Goal: Task Accomplishment & Management: Complete application form

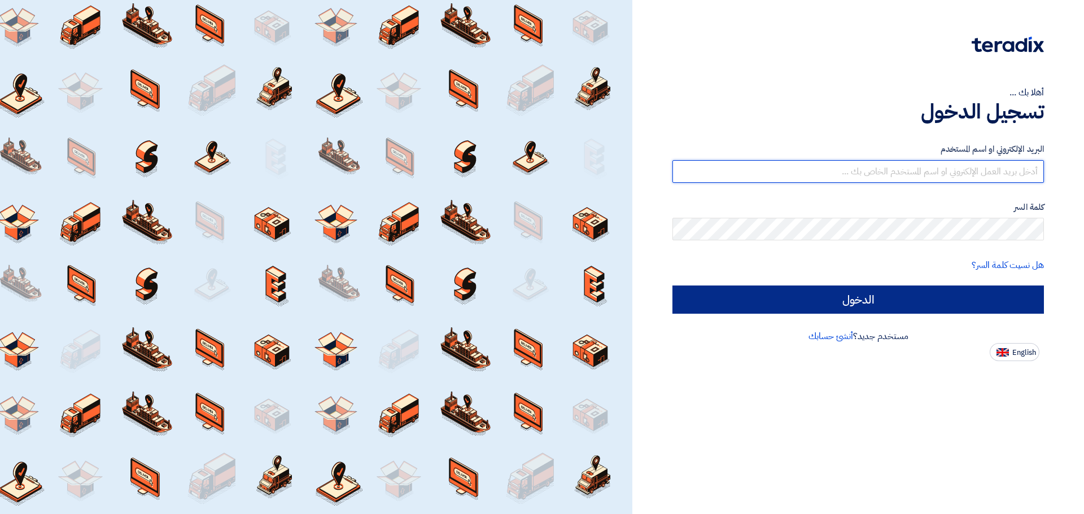
type input "bombom30651@gmail.com"
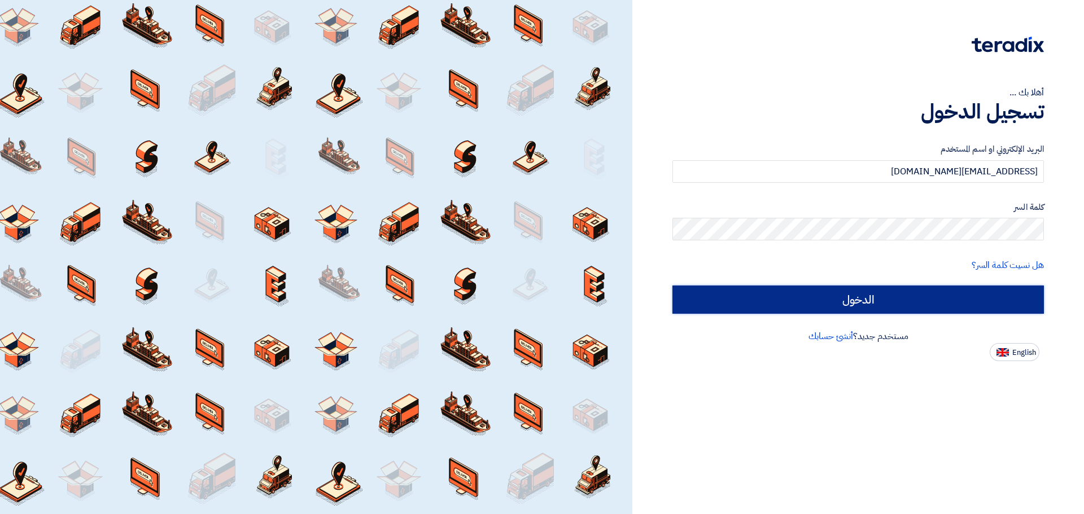
click at [794, 313] on input "الدخول" at bounding box center [858, 300] width 372 height 28
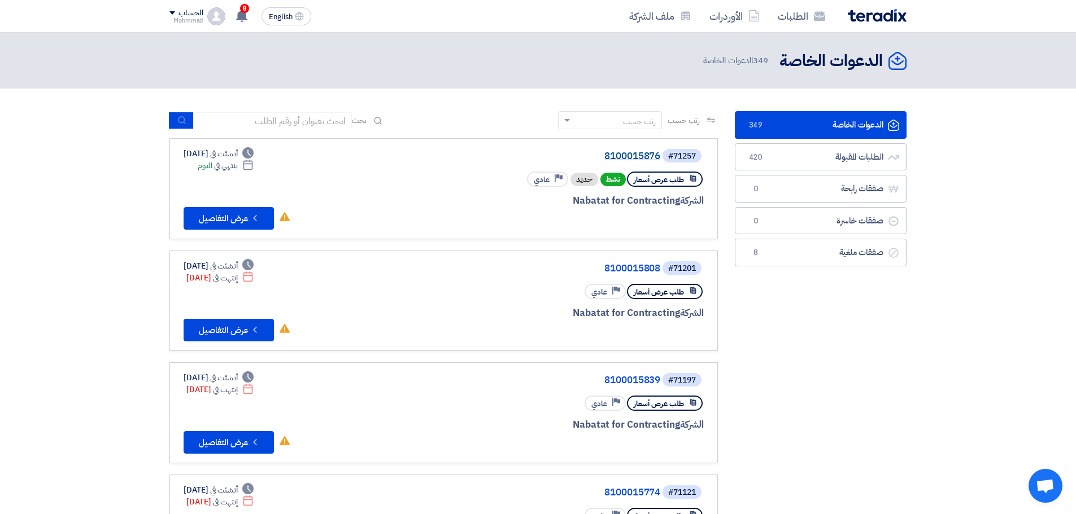
click at [641, 155] on link "8100015876" at bounding box center [547, 156] width 226 height 10
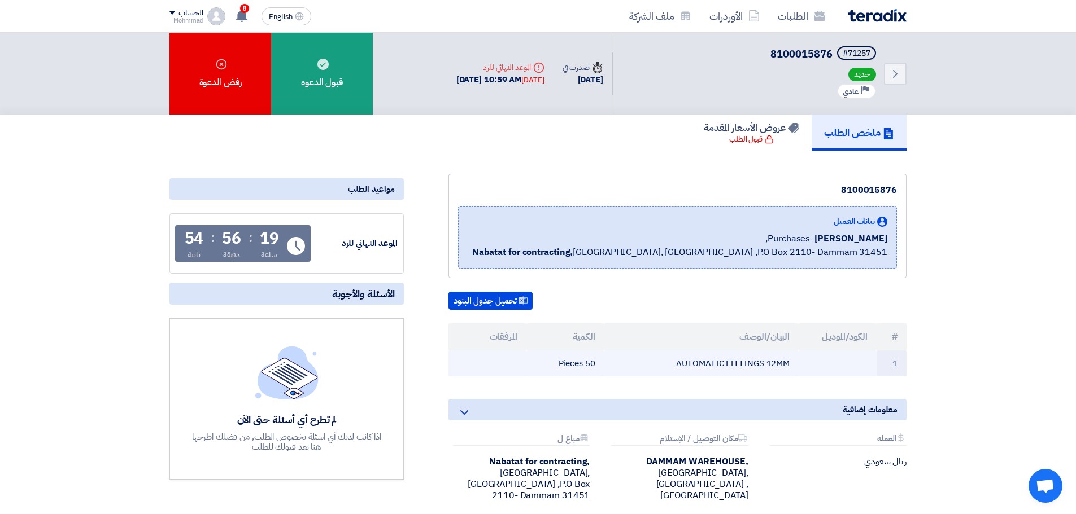
click at [763, 366] on td "AUTOMATIC FITTINGS 12MM" at bounding box center [701, 364] width 195 height 27
click at [767, 364] on td "AUTOMATIC FITTINGS 12MM" at bounding box center [701, 364] width 195 height 27
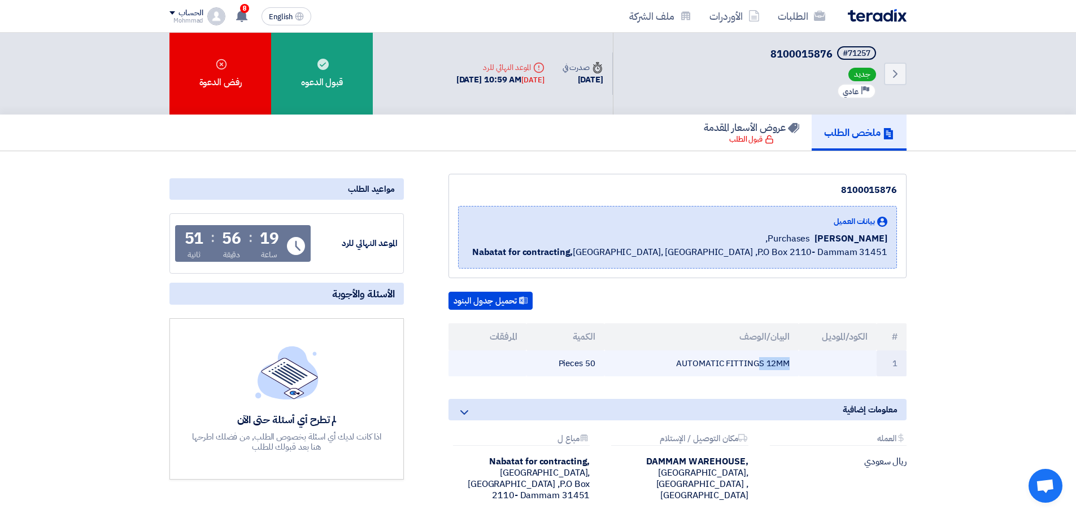
click at [767, 364] on td "AUTOMATIC FITTINGS 12MM" at bounding box center [701, 364] width 195 height 27
click at [759, 370] on div at bounding box center [759, 370] width 0 height 0
click at [1023, 272] on section "8100015876 بيانات العميل Yasir Ali Purchases, Nabatat for contracting, Dammam, …" at bounding box center [538, 366] width 1076 height 431
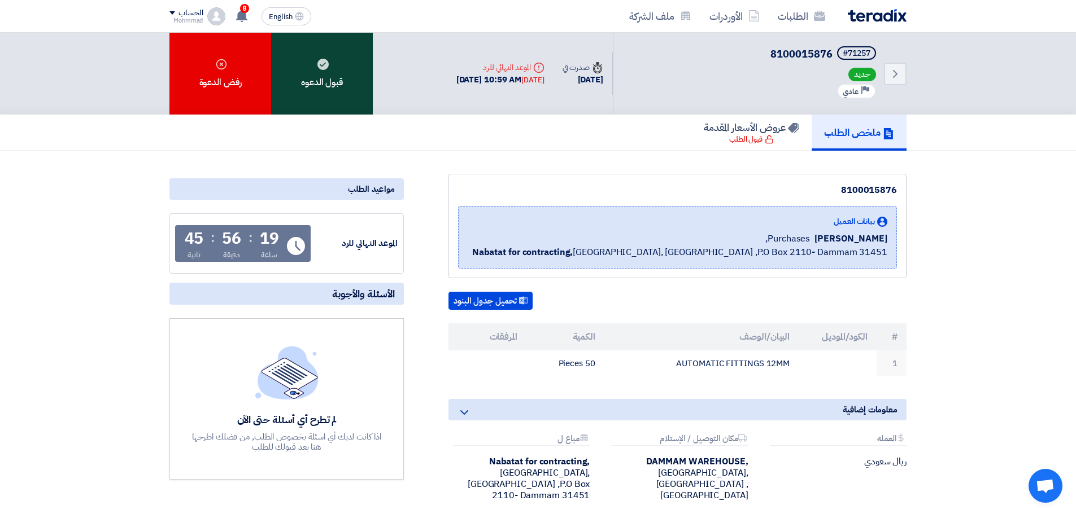
click at [338, 82] on div "قبول الدعوه" at bounding box center [322, 74] width 102 height 82
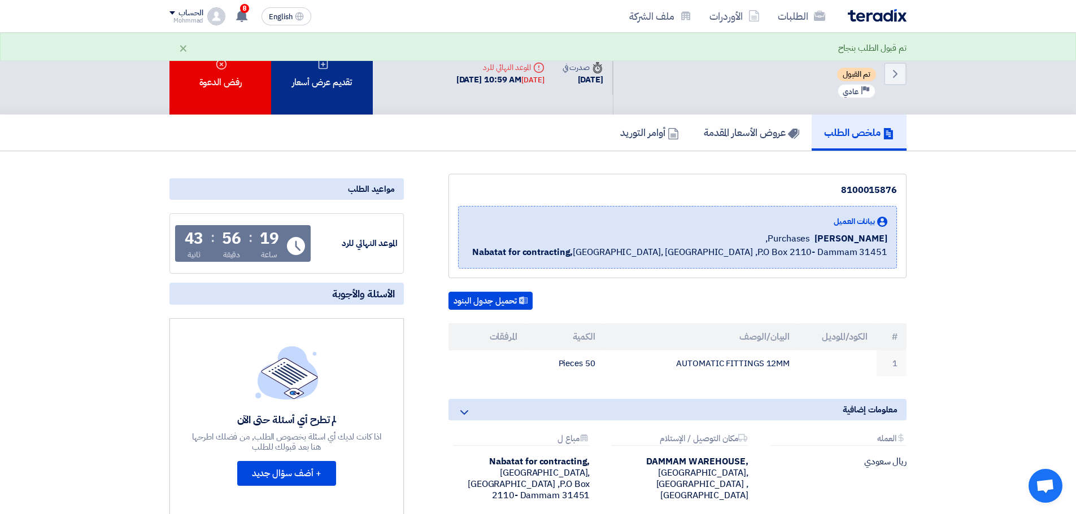
click at [353, 72] on div "تقديم عرض أسعار" at bounding box center [322, 74] width 102 height 82
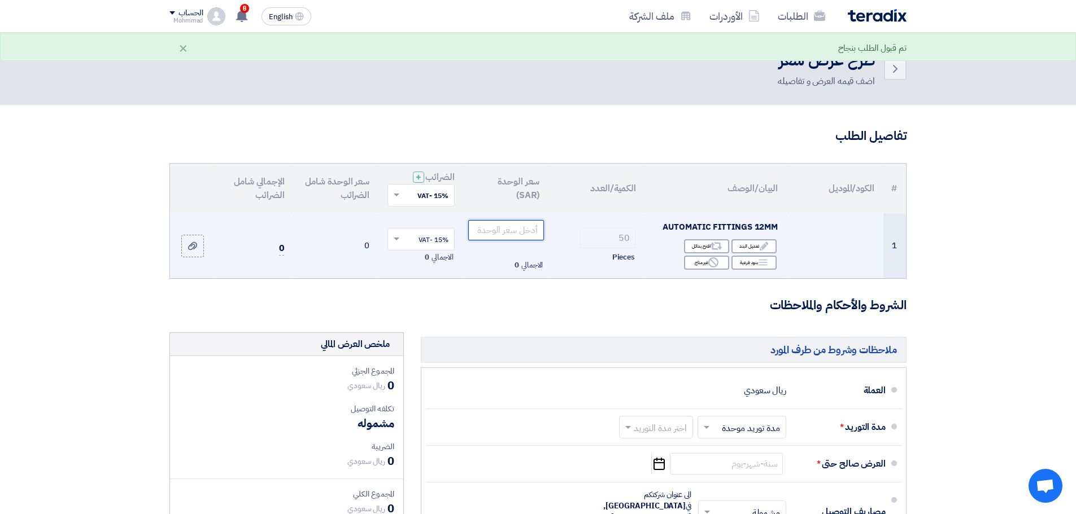
click at [502, 233] on input "number" at bounding box center [506, 230] width 76 height 20
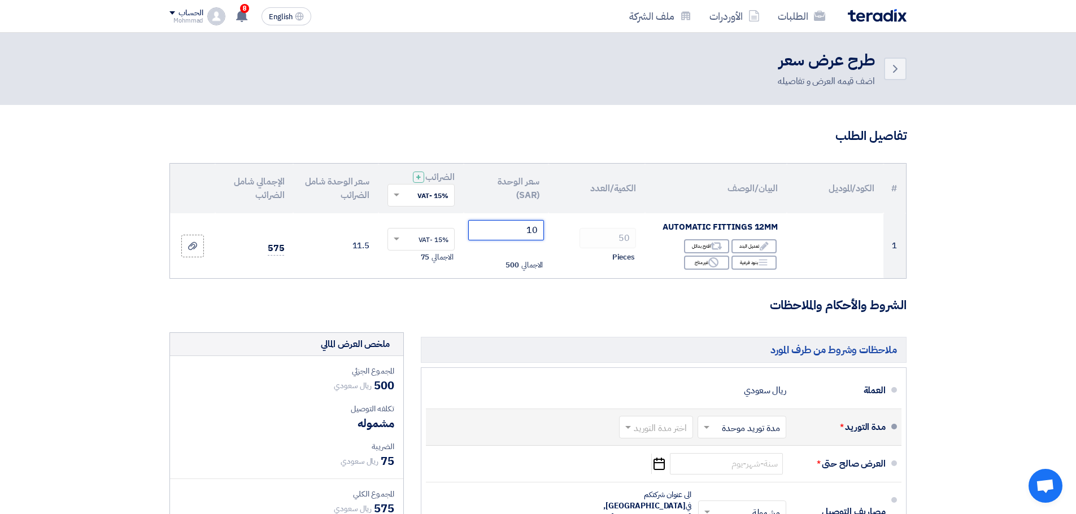
type input "10"
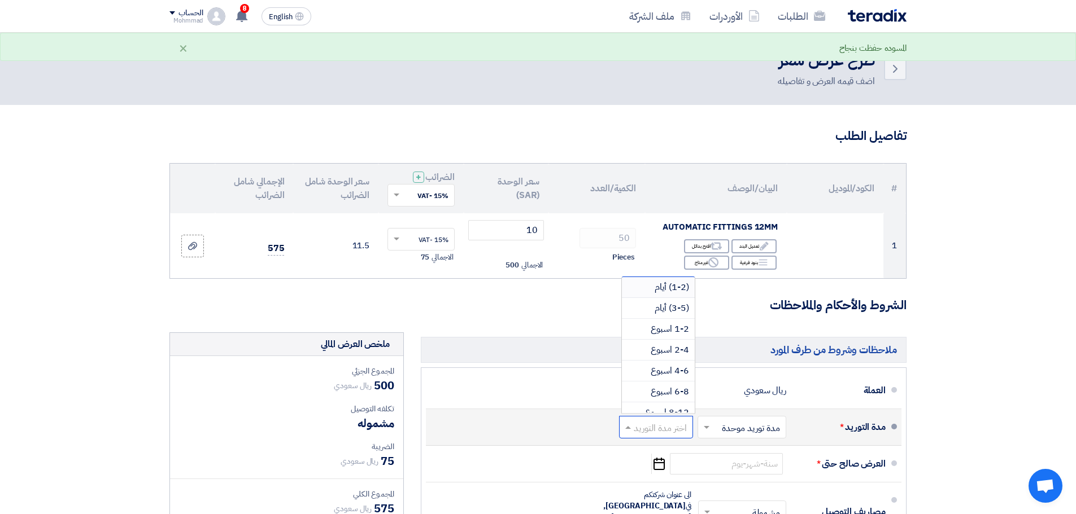
click at [662, 429] on input "text" at bounding box center [653, 428] width 68 height 16
click at [662, 291] on span "(1-2) أيام" at bounding box center [671, 288] width 34 height 14
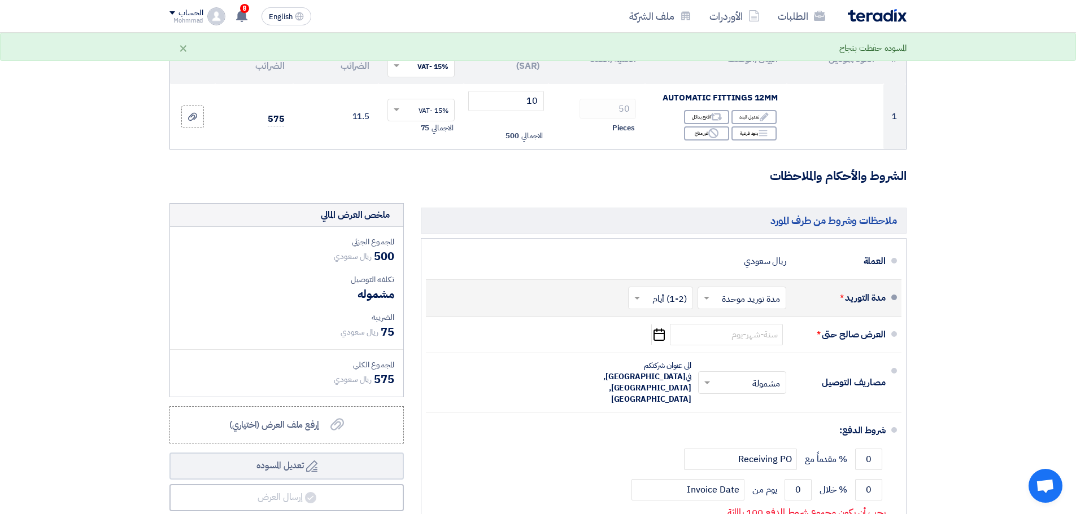
scroll to position [282, 0]
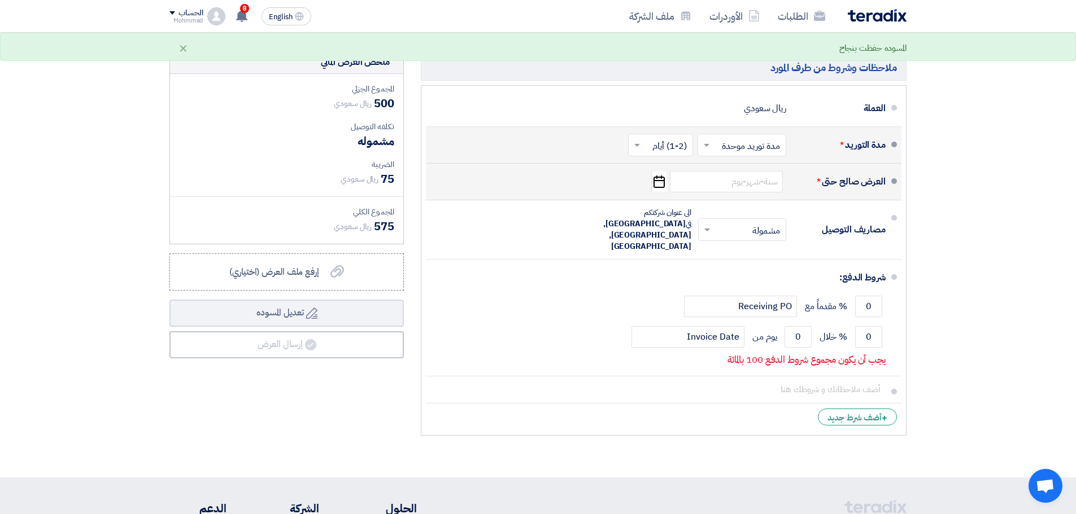
click at [655, 178] on icon "Pick a date" at bounding box center [658, 182] width 15 height 20
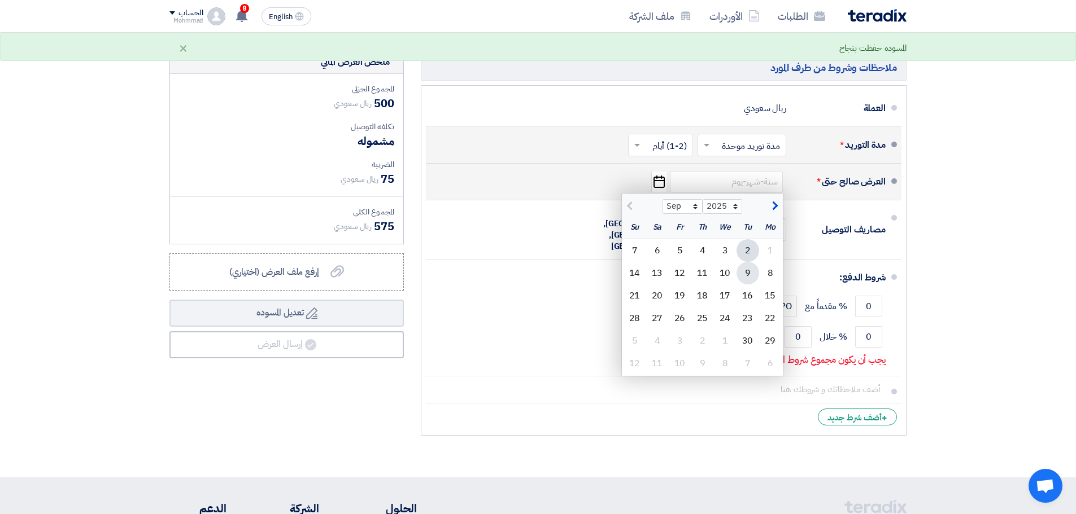
click at [746, 277] on div "9" at bounding box center [747, 273] width 23 height 23
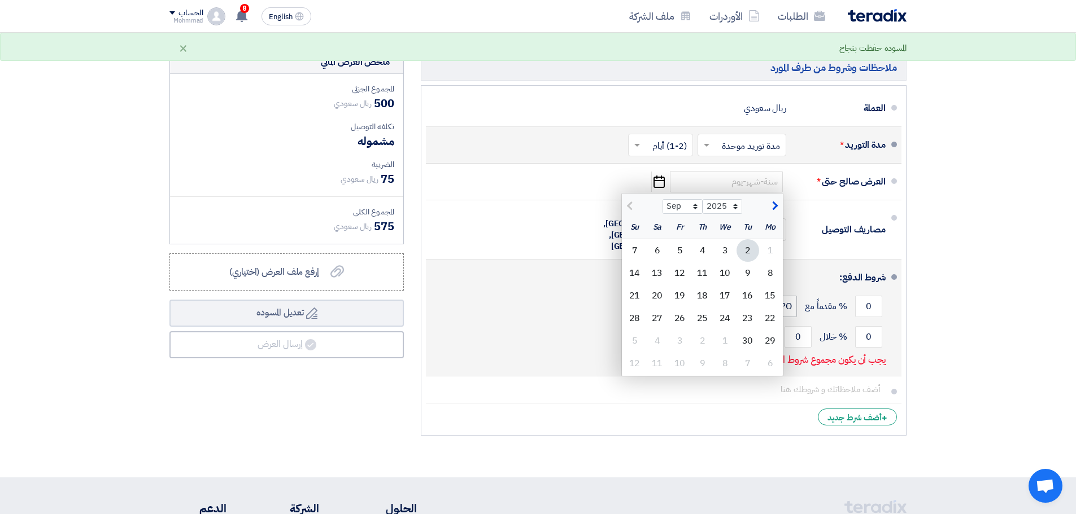
type input "9/9/2025"
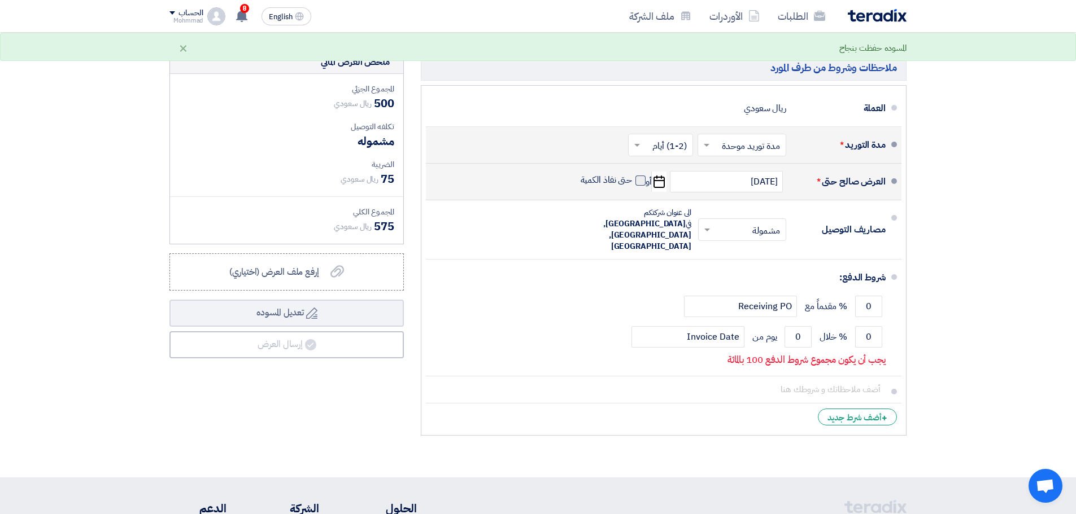
click at [637, 180] on span at bounding box center [640, 181] width 10 height 10
click at [632, 180] on input "حتى نفاذ الكمية" at bounding box center [605, 184] width 54 height 21
checkbox input "true"
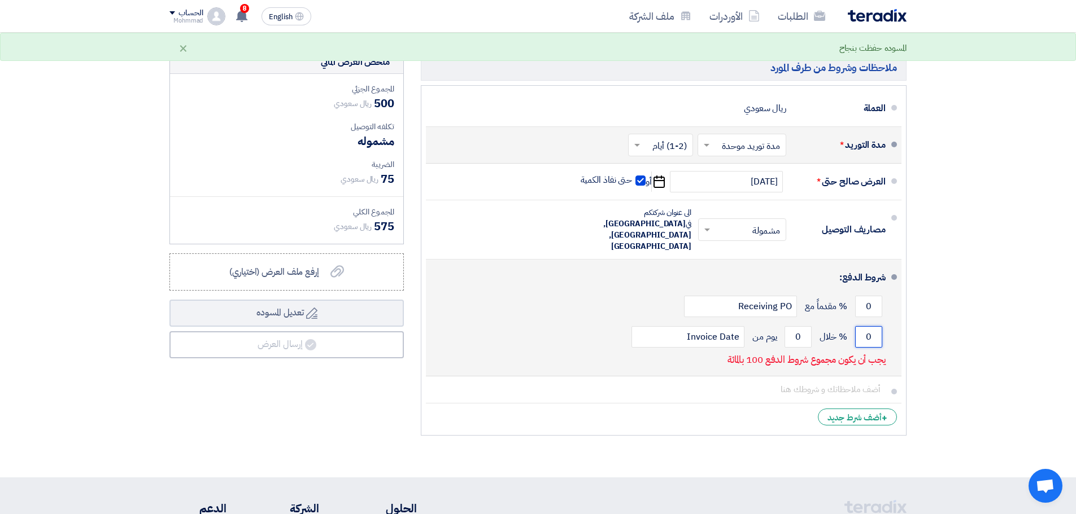
click at [866, 326] on input "0" at bounding box center [868, 336] width 27 height 21
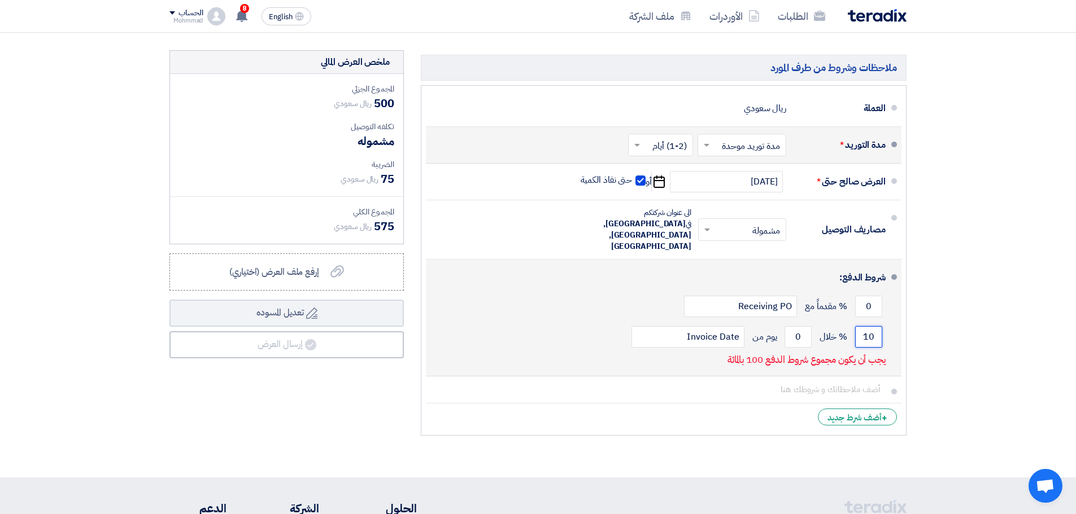
type input "10"
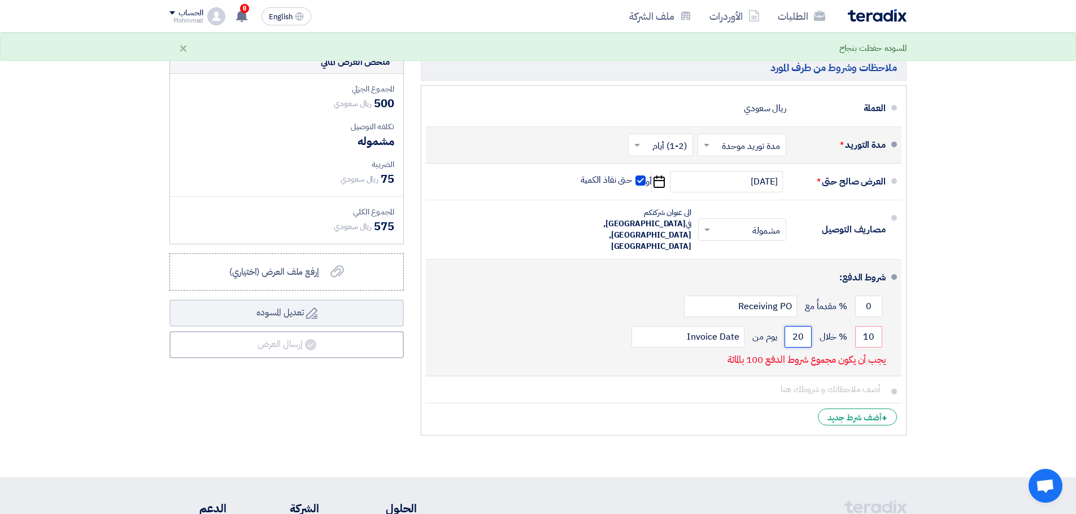
type input "2"
type input "60"
click at [874, 326] on input "10" at bounding box center [868, 336] width 27 height 21
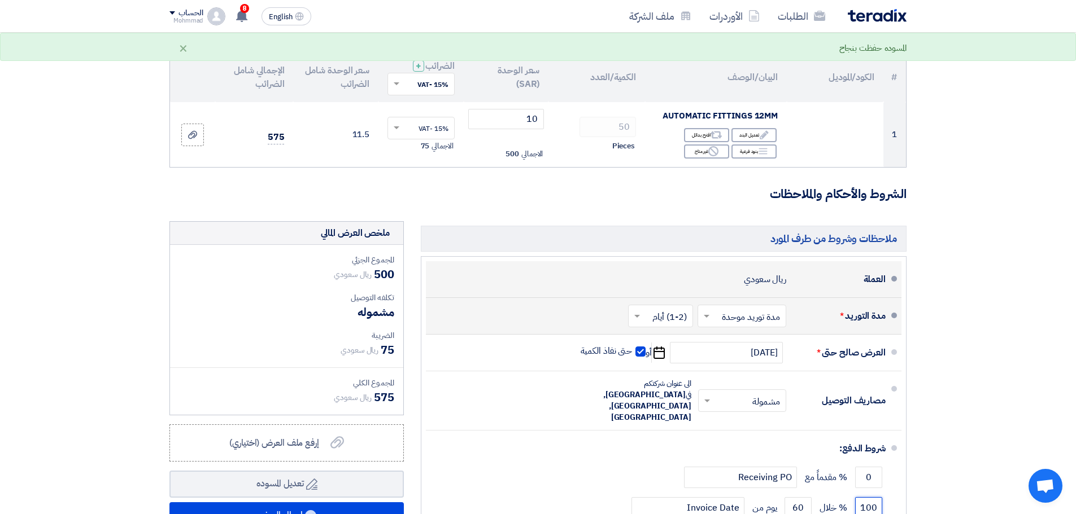
scroll to position [0, 0]
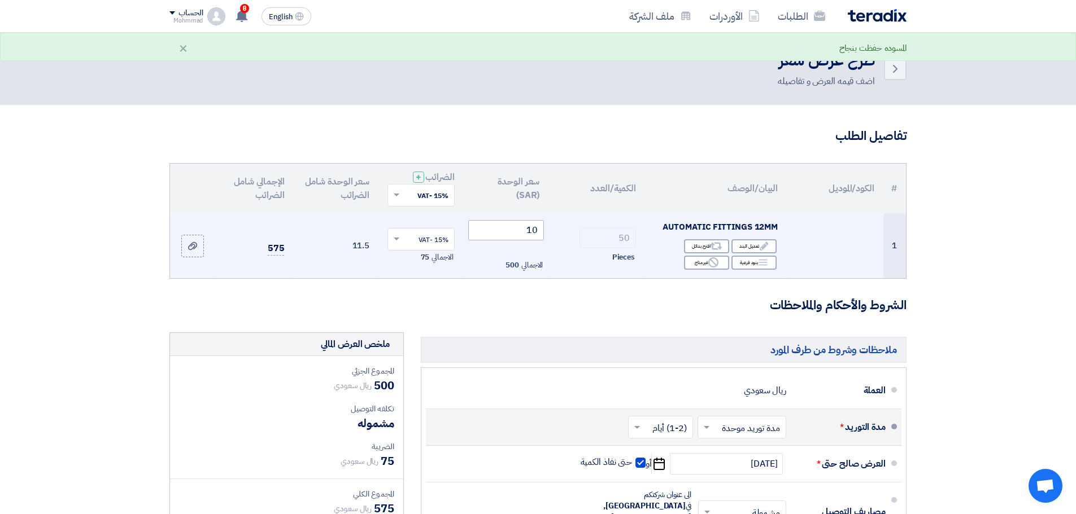
type input "100"
click at [534, 231] on input "10" at bounding box center [506, 230] width 76 height 20
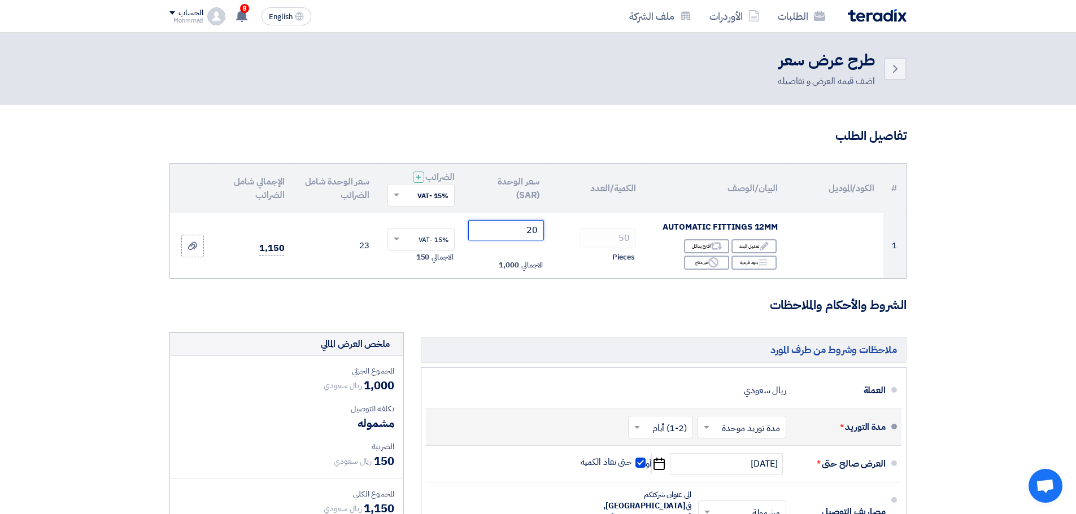
type input "20"
click at [1005, 228] on section "تفاصيل الطلب # الكود/الموديل البيان/الوصف الكمية/العدد سعر الوحدة (SAR) الضرائب…" at bounding box center [538, 422] width 1076 height 635
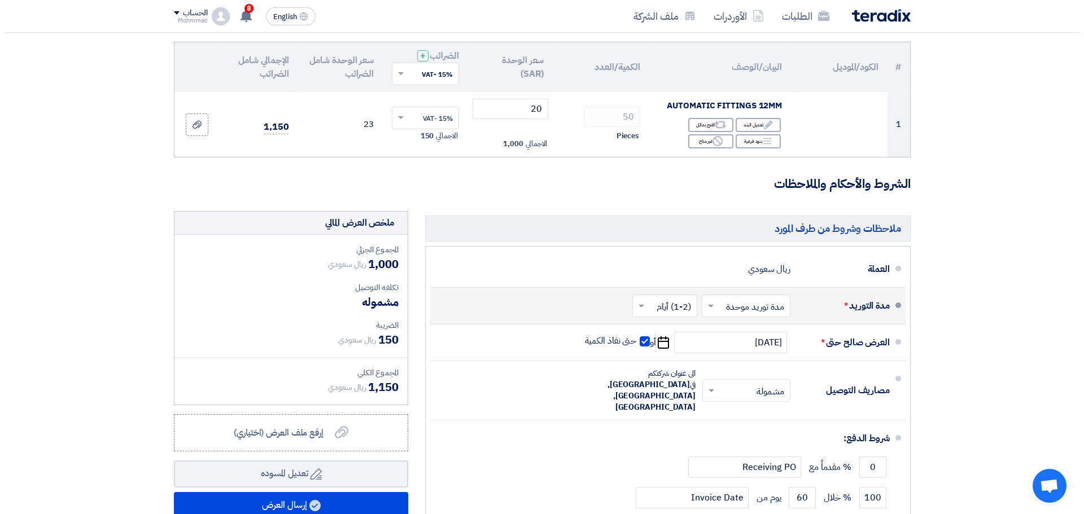
scroll to position [169, 0]
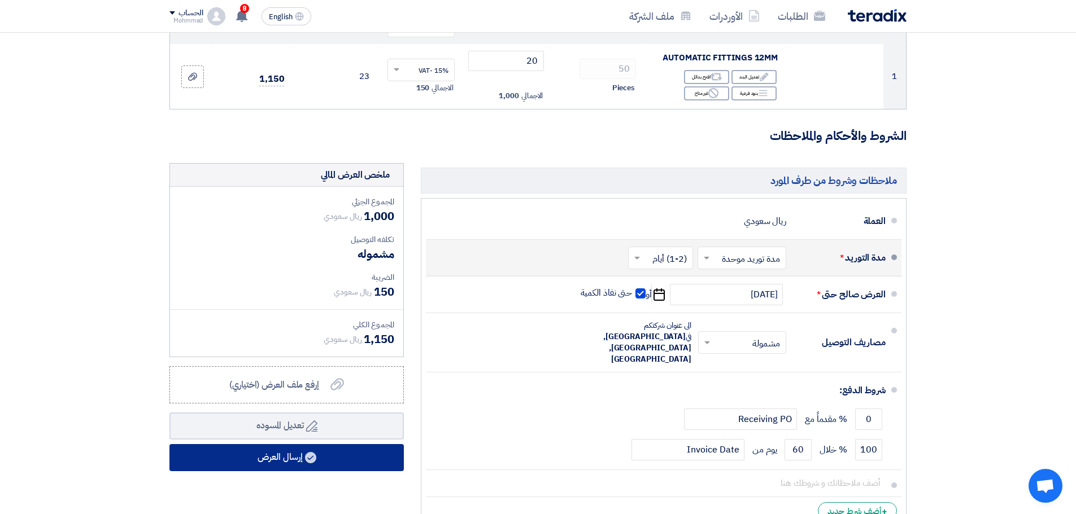
click at [330, 453] on button "إرسال العرض" at bounding box center [286, 457] width 234 height 27
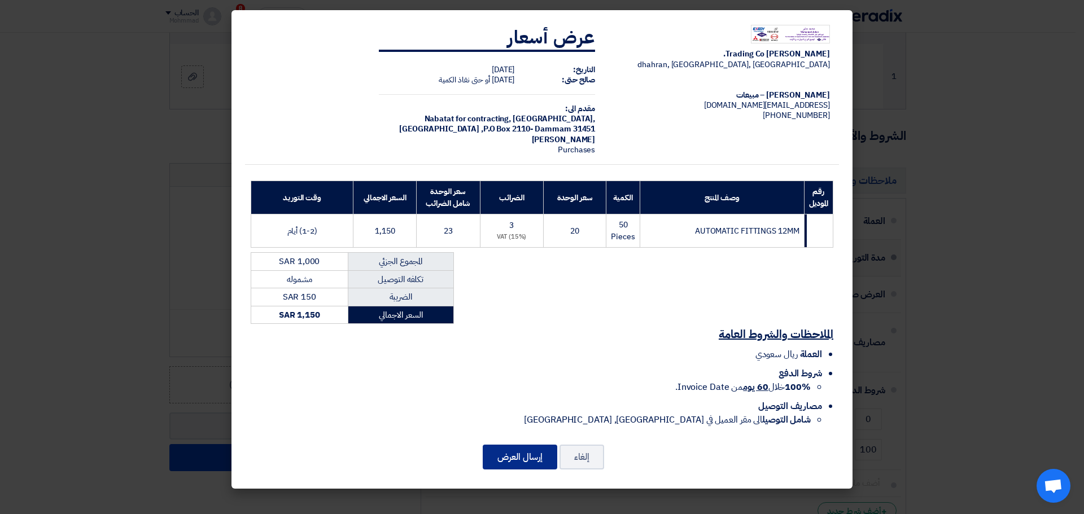
click at [503, 464] on button "إرسال العرض" at bounding box center [520, 457] width 75 height 25
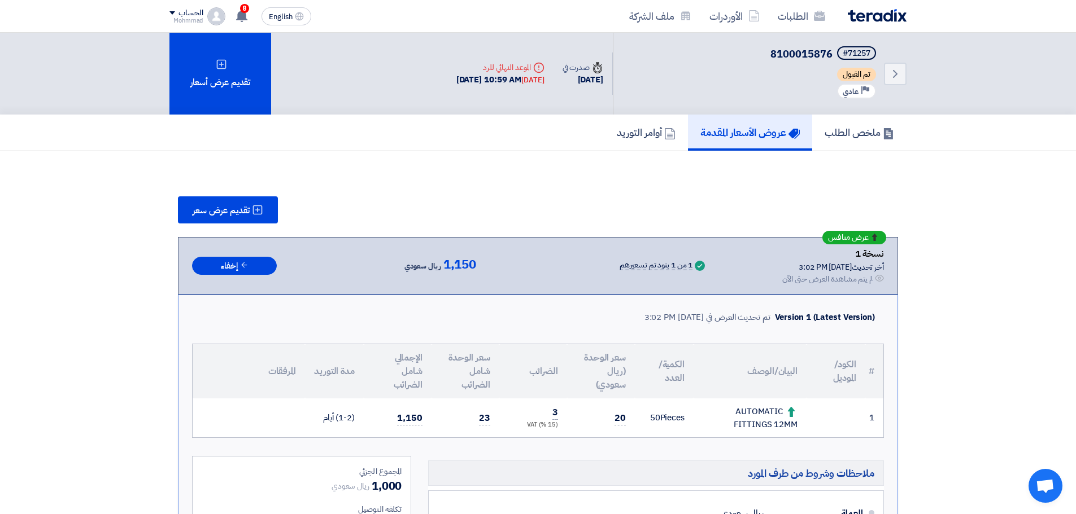
click at [758, 411] on div "AUTOMATIC FITTINGS 12MM" at bounding box center [749, 417] width 95 height 25
copy tr "AUTOMATIC FITTINGS 12MM"
click at [894, 60] on div "Back #71257 8100015876 تم القبول Priority عادي" at bounding box center [760, 74] width 294 height 82
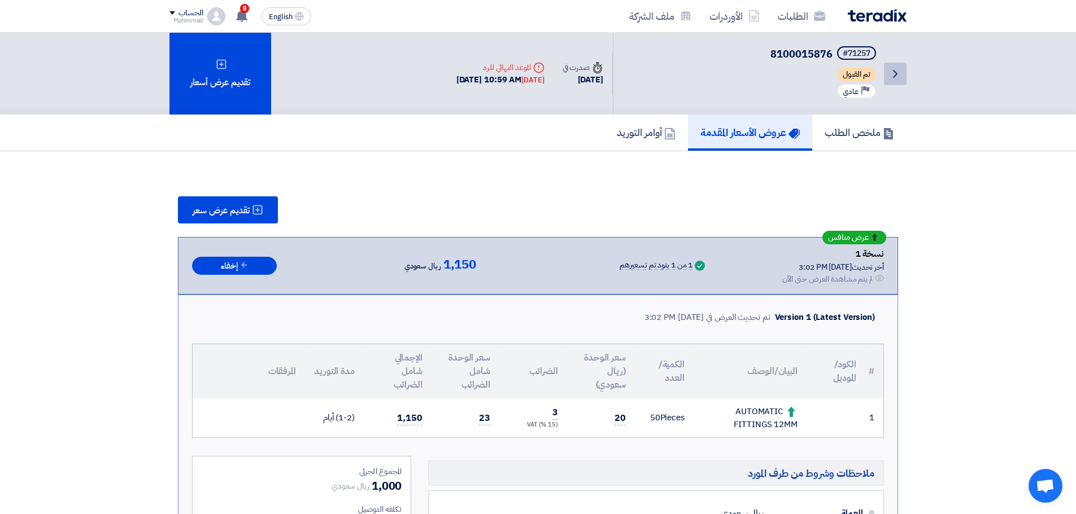
click at [895, 76] on icon "Back" at bounding box center [895, 74] width 14 height 14
